Goal: Information Seeking & Learning: Learn about a topic

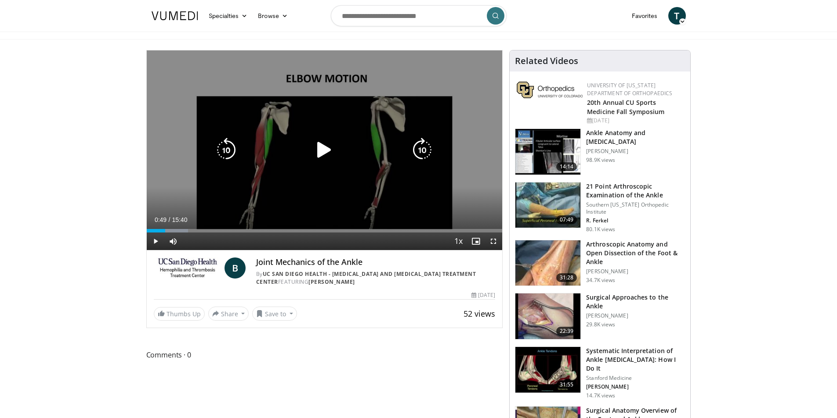
click at [332, 154] on icon "Video Player" at bounding box center [324, 150] width 25 height 25
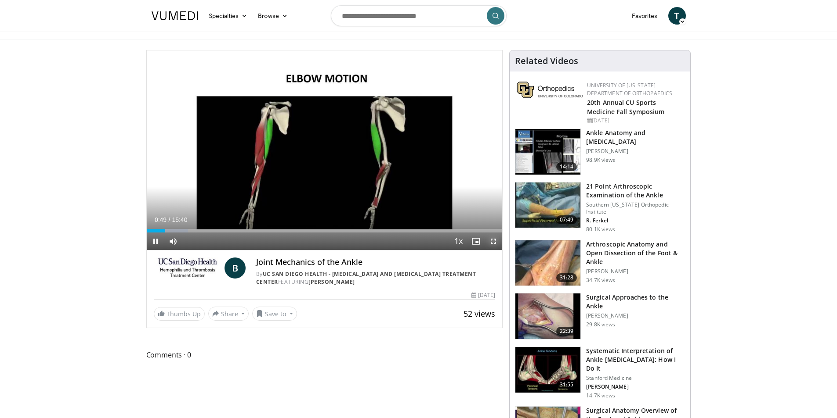
click at [491, 242] on span "Video Player" at bounding box center [493, 242] width 18 height 18
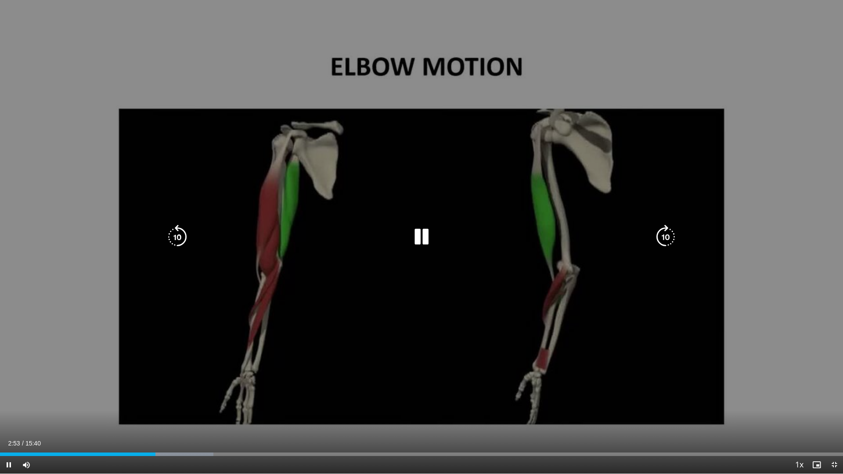
click at [820, 242] on div "10 seconds Tap to unmute" at bounding box center [421, 237] width 843 height 474
click at [182, 238] on icon "Video Player" at bounding box center [177, 237] width 25 height 25
click at [725, 186] on div "10 seconds Tap to unmute" at bounding box center [421, 237] width 843 height 474
click at [172, 241] on icon "Video Player" at bounding box center [177, 237] width 25 height 25
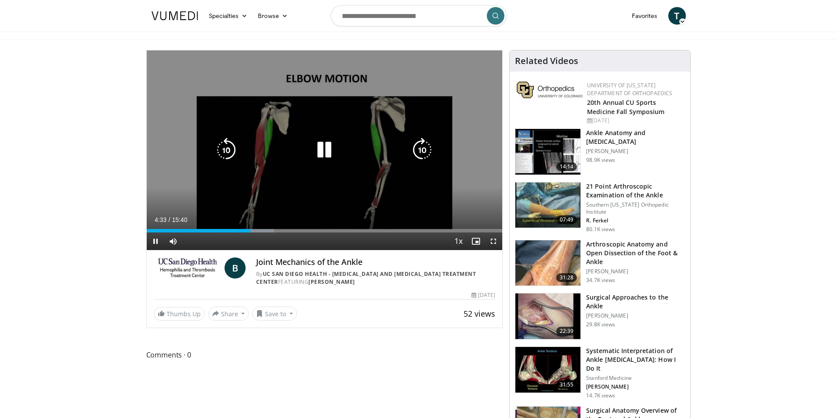
click at [321, 153] on icon "Video Player" at bounding box center [324, 150] width 25 height 25
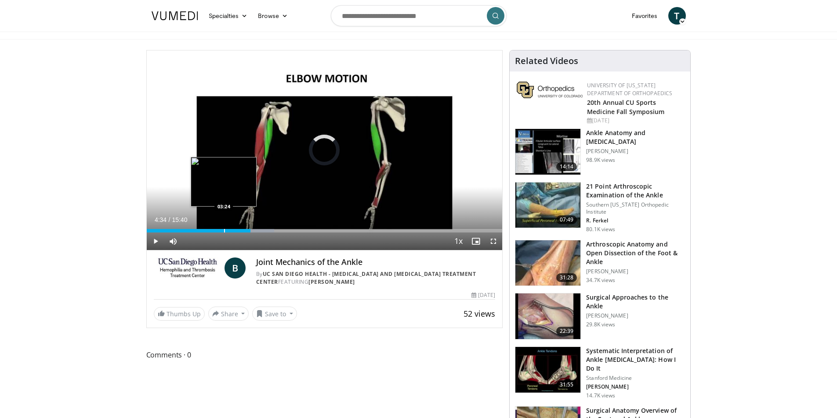
click at [224, 229] on div "Progress Bar" at bounding box center [224, 231] width 1 height 4
click at [195, 230] on div "Progress Bar" at bounding box center [195, 231] width 1 height 4
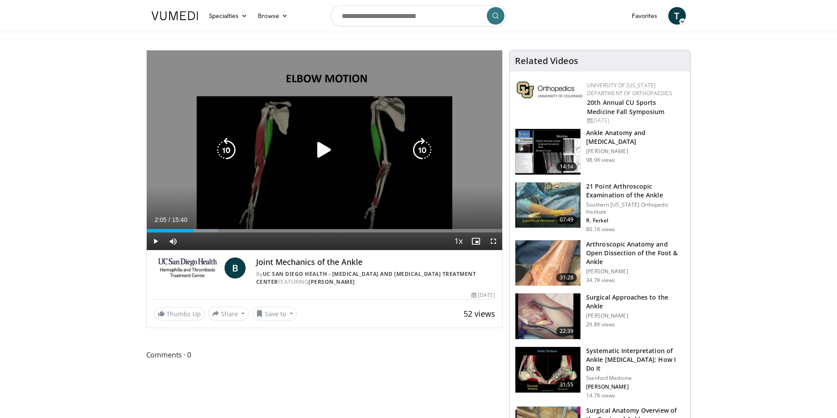
click at [222, 155] on icon "Video Player" at bounding box center [226, 150] width 25 height 25
click at [428, 149] on icon "Video Player" at bounding box center [422, 150] width 25 height 25
click at [321, 155] on icon "Video Player" at bounding box center [324, 150] width 25 height 25
click at [426, 153] on icon "Video Player" at bounding box center [422, 150] width 25 height 25
click at [328, 149] on icon "Video Player" at bounding box center [324, 150] width 25 height 25
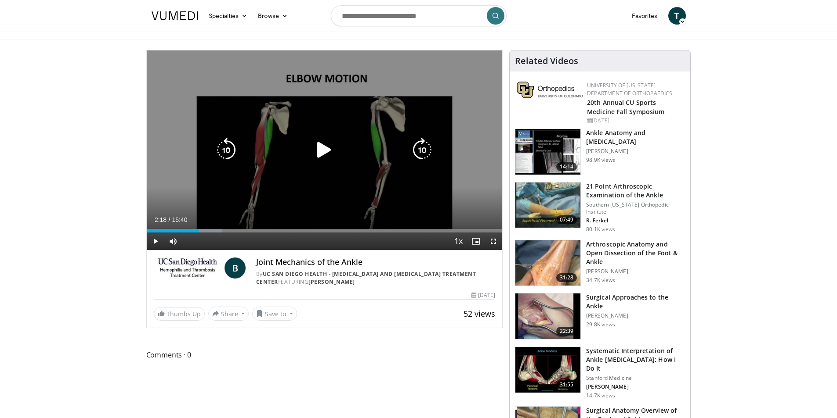
click at [319, 149] on icon "Video Player" at bounding box center [324, 150] width 25 height 25
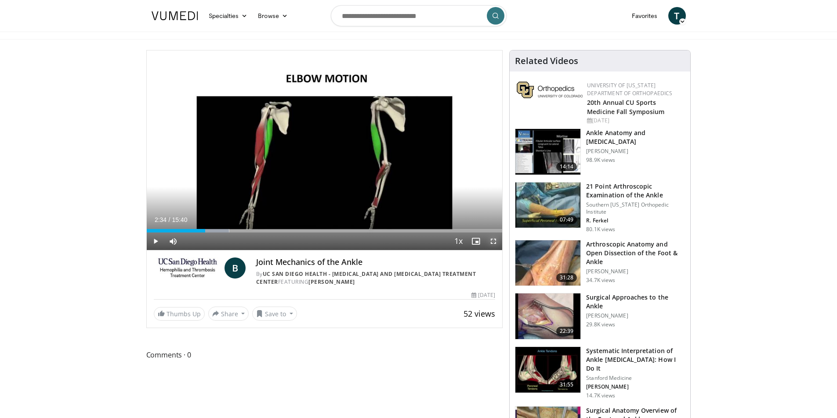
click at [490, 240] on span "Video Player" at bounding box center [493, 242] width 18 height 18
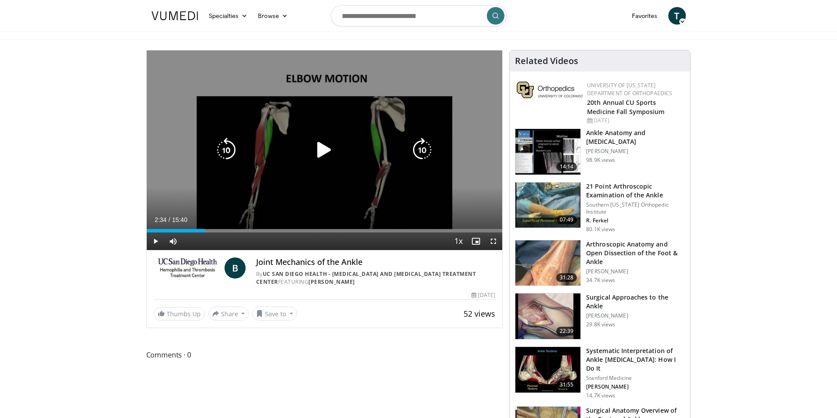
click at [320, 148] on icon "Video Player" at bounding box center [324, 150] width 25 height 25
click at [229, 151] on icon "Video Player" at bounding box center [226, 150] width 25 height 25
click at [327, 156] on icon "Video Player" at bounding box center [324, 150] width 25 height 25
click at [326, 152] on icon "Video Player" at bounding box center [324, 150] width 25 height 25
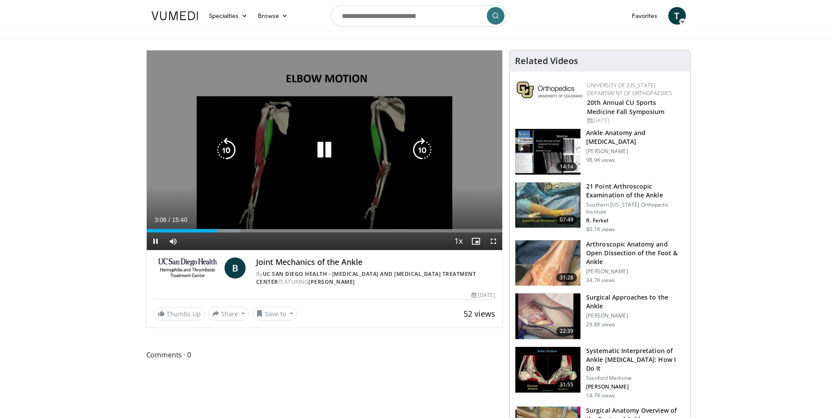
click at [319, 150] on icon "Video Player" at bounding box center [324, 150] width 25 height 25
click at [309, 143] on div "Video Player" at bounding box center [323, 150] width 213 height 18
click at [328, 151] on icon "Video Player" at bounding box center [324, 150] width 25 height 25
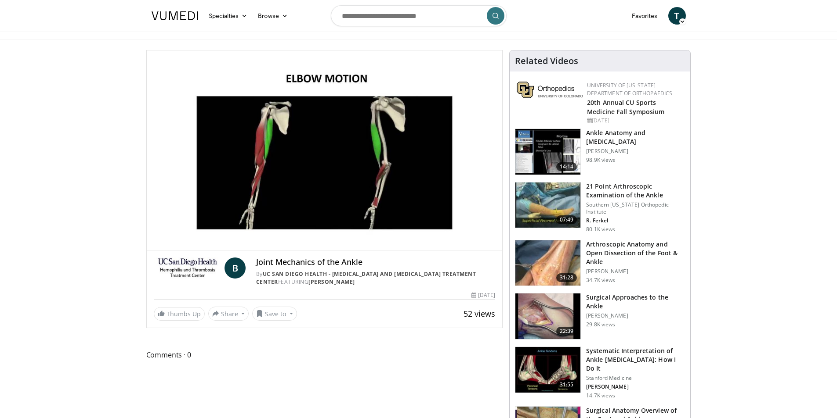
click at [456, 195] on div "20 seconds Tap to unmute" at bounding box center [325, 151] width 356 height 200
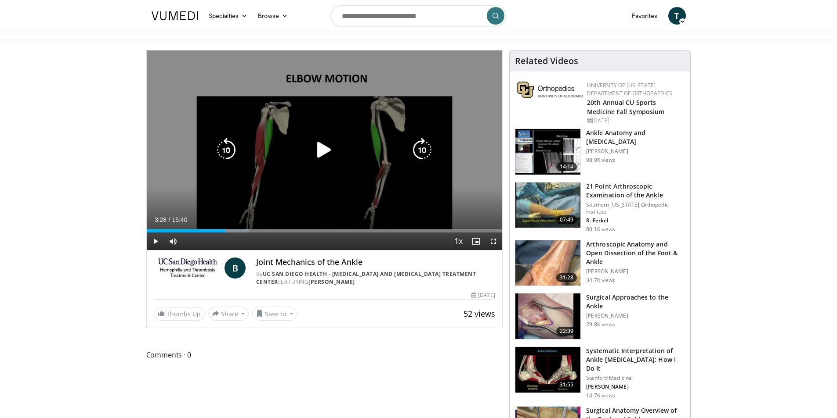
click at [317, 146] on icon "Video Player" at bounding box center [324, 150] width 25 height 25
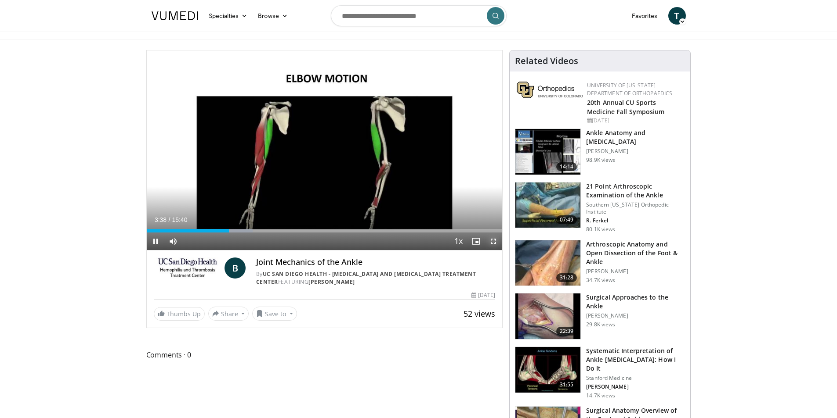
click at [494, 242] on span "Video Player" at bounding box center [493, 242] width 18 height 18
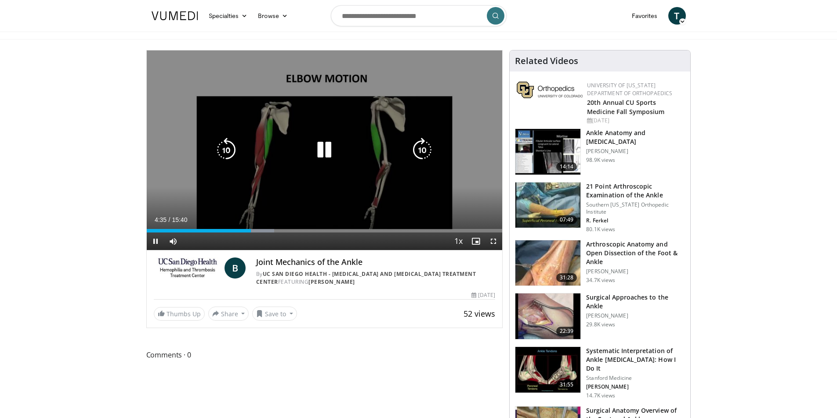
click at [325, 151] on icon "Video Player" at bounding box center [324, 150] width 25 height 25
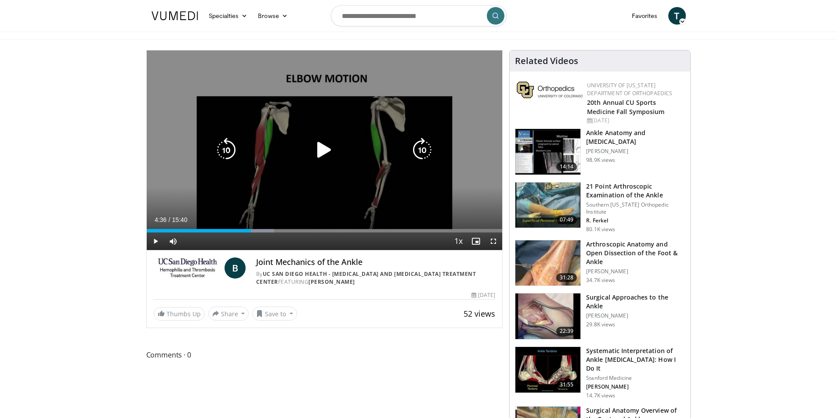
click at [324, 147] on icon "Video Player" at bounding box center [324, 150] width 25 height 25
click at [320, 144] on icon "Video Player" at bounding box center [324, 150] width 25 height 25
click at [321, 152] on icon "Video Player" at bounding box center [324, 150] width 25 height 25
click at [325, 148] on icon "Video Player" at bounding box center [324, 150] width 25 height 25
click at [317, 164] on div "20 seconds Tap to unmute" at bounding box center [325, 151] width 356 height 200
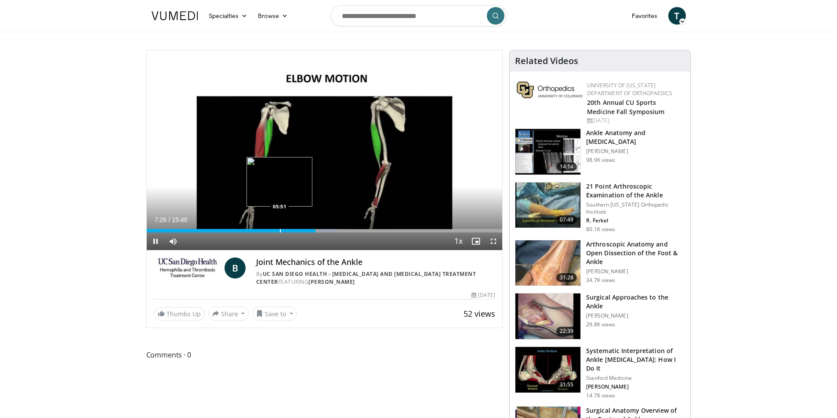
click at [280, 229] on div "Progress Bar" at bounding box center [280, 231] width 1 height 4
click at [261, 229] on div "Progress Bar" at bounding box center [261, 231] width 1 height 4
click at [248, 232] on div "05:02" at bounding box center [204, 231] width 114 height 4
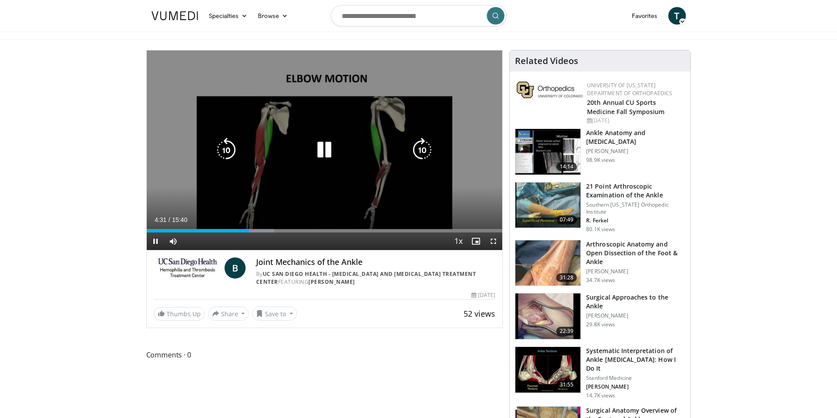
click at [413, 142] on icon "Video Player" at bounding box center [422, 150] width 25 height 25
click at [420, 156] on icon "Video Player" at bounding box center [422, 150] width 25 height 25
click at [458, 187] on div "20 seconds Tap to unmute" at bounding box center [325, 151] width 356 height 200
click at [473, 191] on div "20 seconds Tap to unmute" at bounding box center [325, 151] width 356 height 200
click at [475, 185] on div "20 seconds Tap to unmute" at bounding box center [325, 151] width 356 height 200
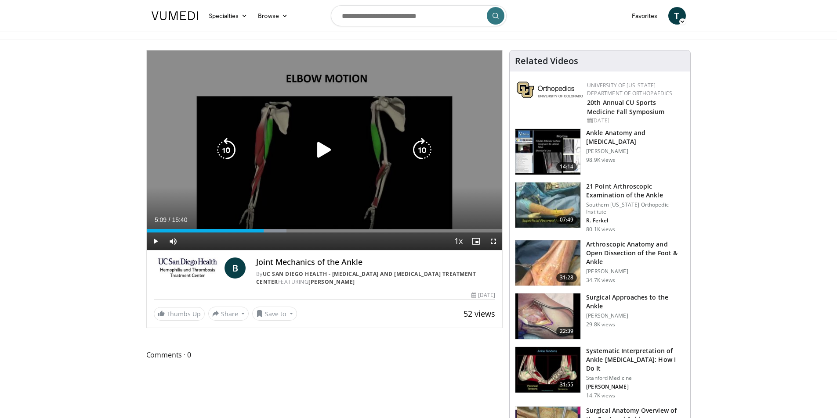
click at [323, 146] on icon "Video Player" at bounding box center [324, 150] width 25 height 25
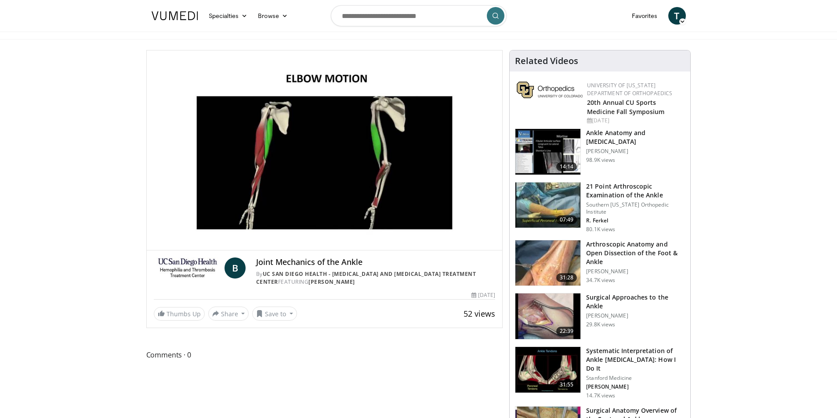
click at [419, 193] on div "20 seconds Tap to unmute" at bounding box center [325, 151] width 356 height 200
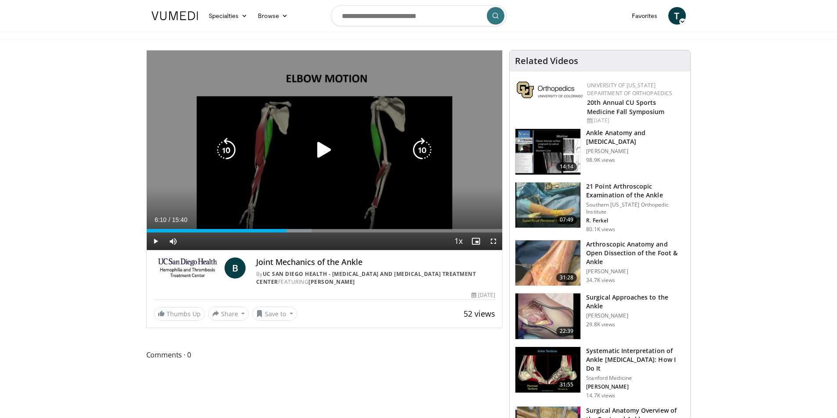
click at [327, 152] on icon "Video Player" at bounding box center [324, 150] width 25 height 25
click at [228, 152] on icon "Video Player" at bounding box center [226, 150] width 25 height 25
click at [323, 158] on icon "Video Player" at bounding box center [324, 150] width 25 height 25
click at [338, 162] on div "20 seconds Tap to unmute" at bounding box center [325, 151] width 356 height 200
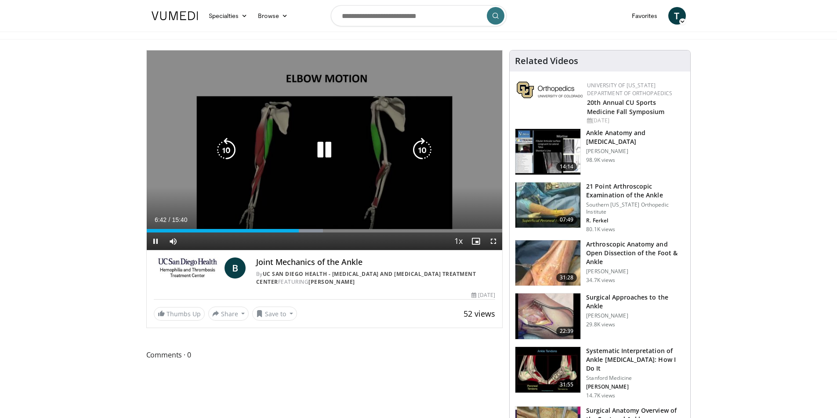
click at [333, 159] on icon "Video Player" at bounding box center [324, 150] width 25 height 25
click at [433, 130] on div "20 seconds Tap to unmute" at bounding box center [325, 151] width 356 height 200
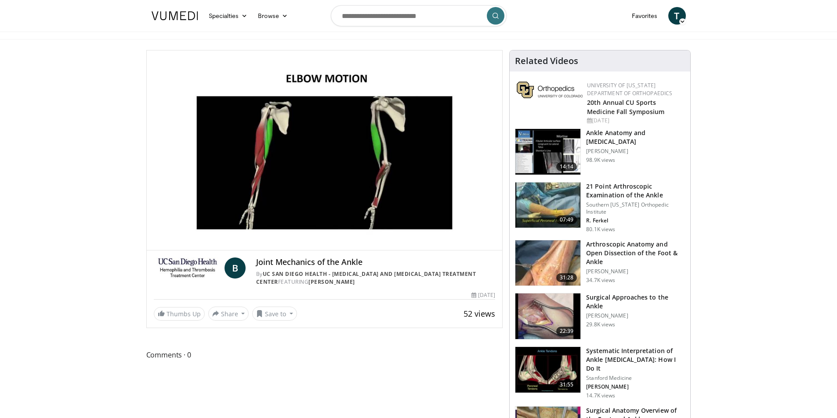
click at [473, 129] on div "20 seconds Tap to unmute" at bounding box center [325, 151] width 356 height 200
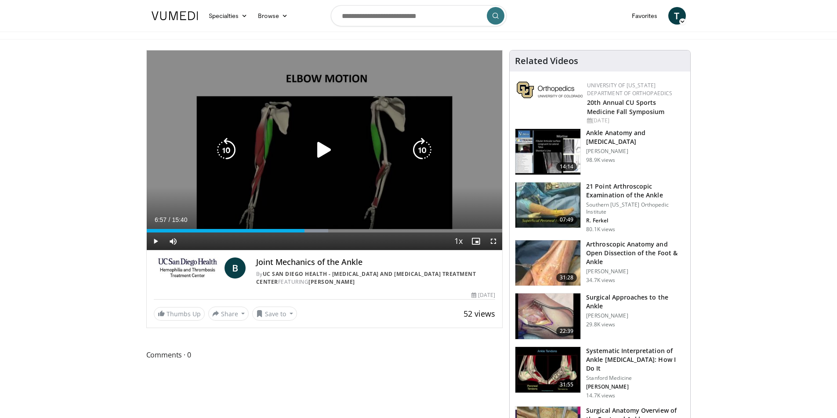
click at [365, 166] on div "20 seconds Tap to unmute" at bounding box center [325, 151] width 356 height 200
click at [315, 152] on icon "Video Player" at bounding box center [324, 150] width 25 height 25
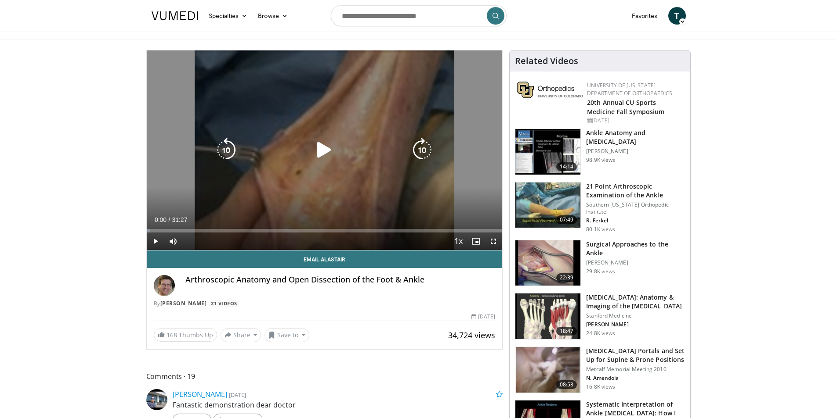
click at [324, 149] on icon "Video Player" at bounding box center [324, 150] width 25 height 25
click at [378, 119] on div "10 seconds Tap to unmute" at bounding box center [325, 151] width 356 height 200
click at [321, 154] on icon "Video Player" at bounding box center [324, 150] width 25 height 25
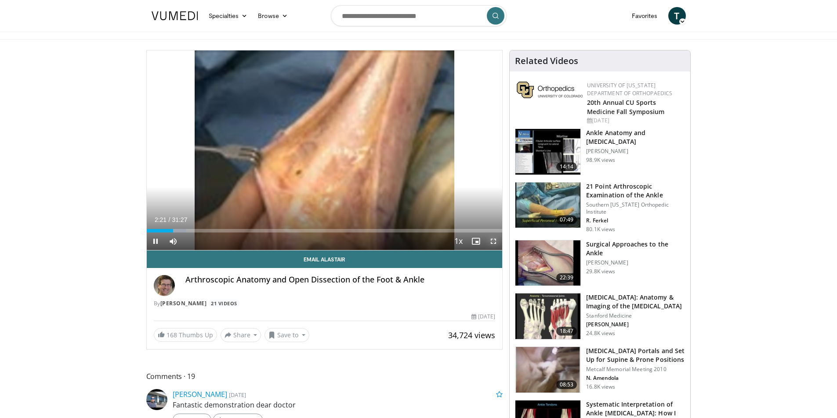
click at [492, 242] on span "Video Player" at bounding box center [493, 242] width 18 height 18
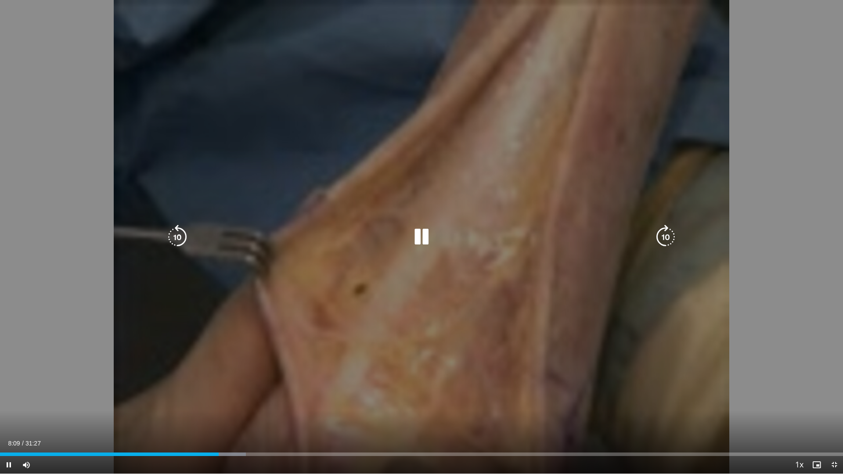
click at [836, 269] on div "20 seconds Tap to unmute" at bounding box center [421, 237] width 843 height 474
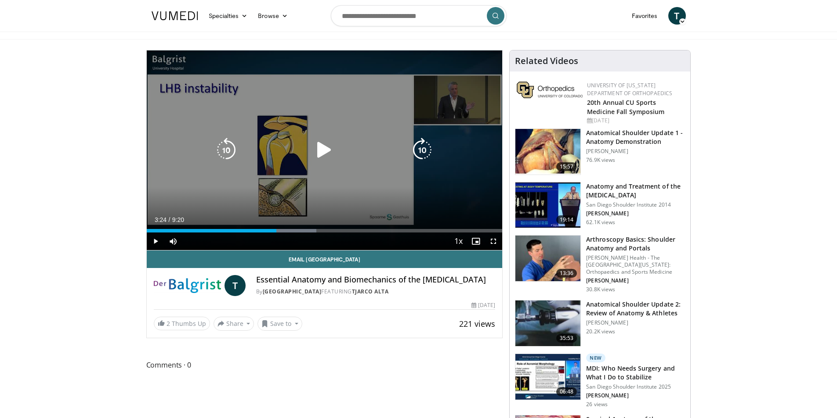
click at [325, 152] on icon "Video Player" at bounding box center [324, 150] width 25 height 25
drag, startPoint x: 493, startPoint y: 239, endPoint x: 493, endPoint y: 277, distance: 38.2
click at [493, 239] on span "Video Player" at bounding box center [493, 242] width 18 height 18
click at [327, 151] on icon "Video Player" at bounding box center [324, 150] width 25 height 25
click at [224, 149] on icon "Video Player" at bounding box center [226, 150] width 25 height 25
